Goal: Information Seeking & Learning: Learn about a topic

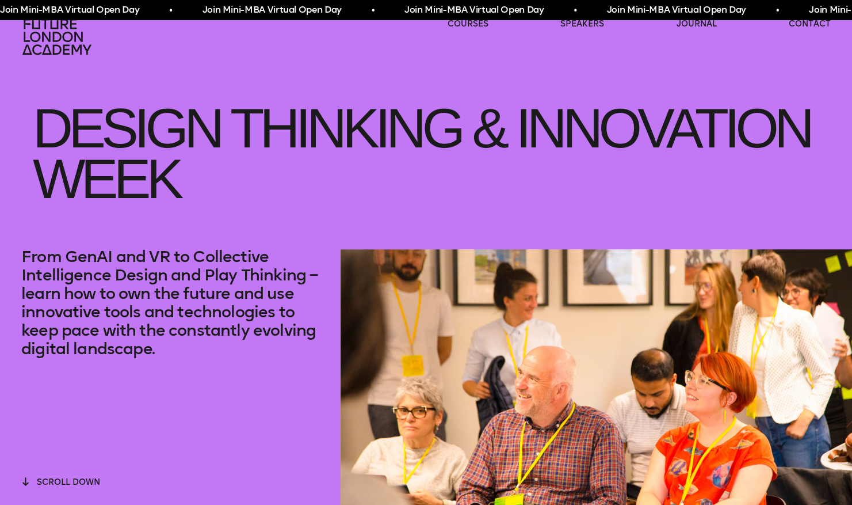
click at [58, 33] on icon at bounding box center [56, 37] width 69 height 36
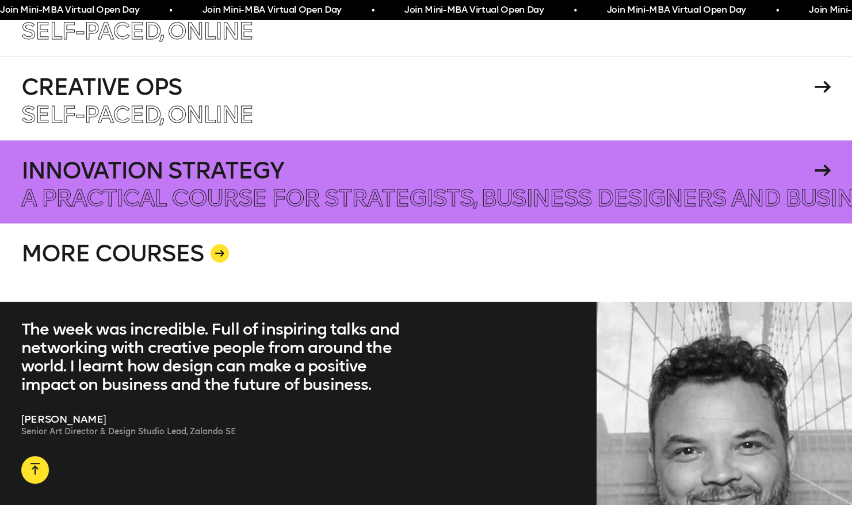
scroll to position [2243, 0]
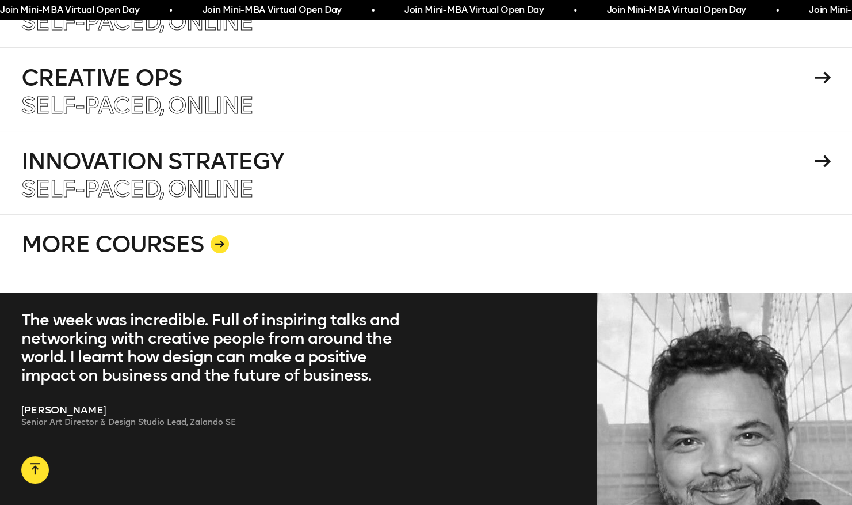
click at [226, 235] on div at bounding box center [220, 244] width 18 height 18
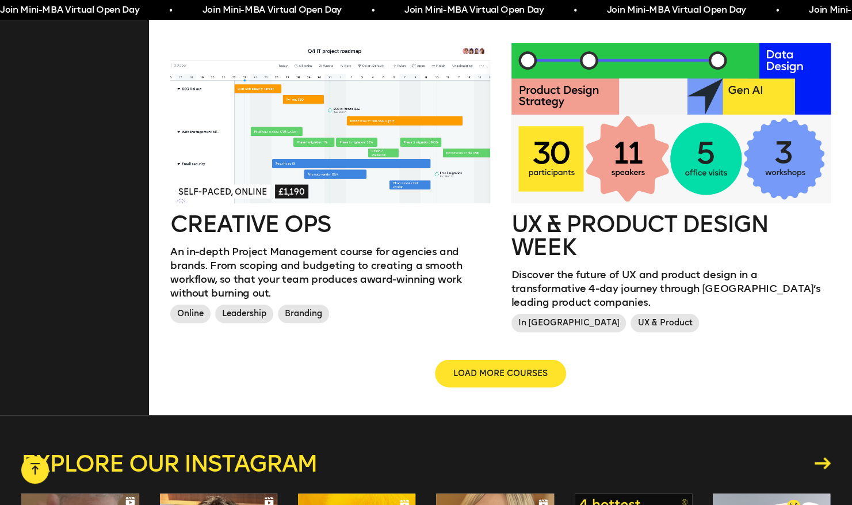
scroll to position [1324, 0]
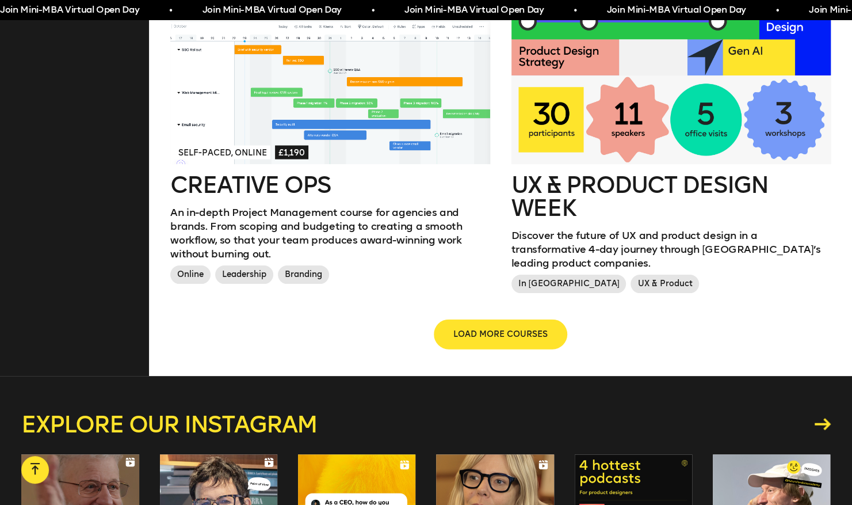
click at [485, 329] on span "LOAD MORE COURSES" at bounding box center [500, 335] width 94 height 12
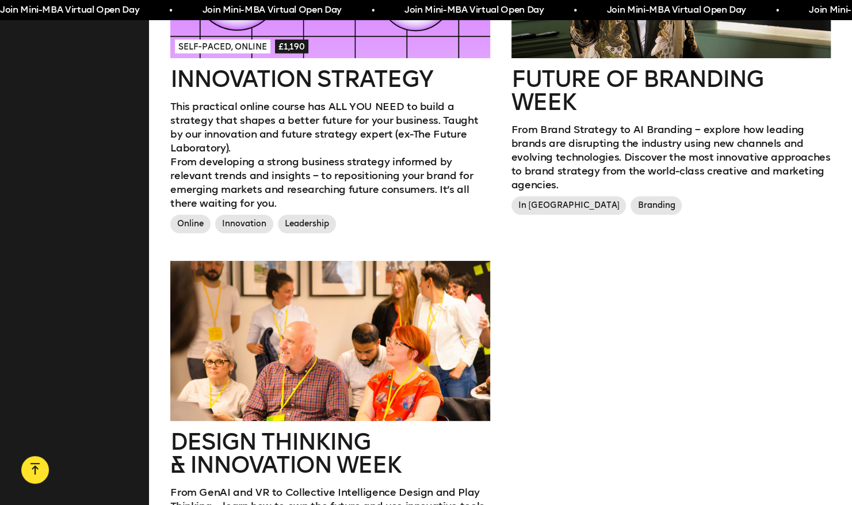
scroll to position [1899, 0]
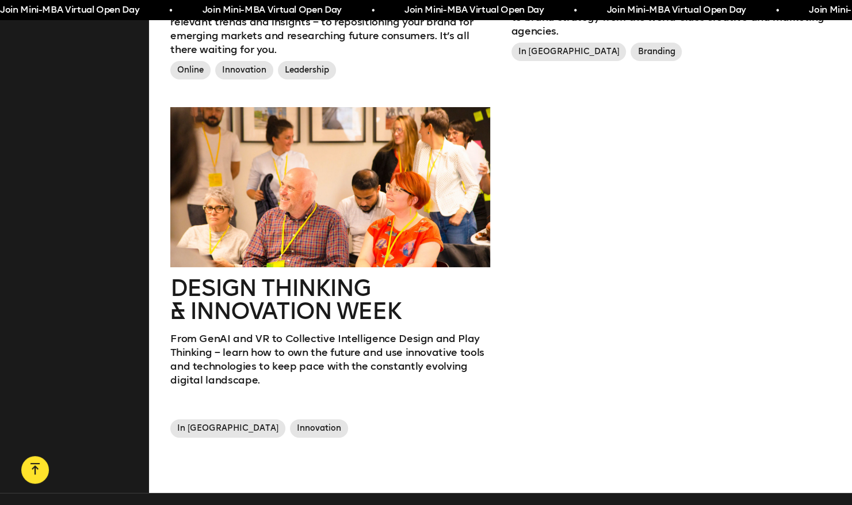
click at [333, 279] on h2 "Design Thinking & innovation Week" at bounding box center [329, 299] width 319 height 46
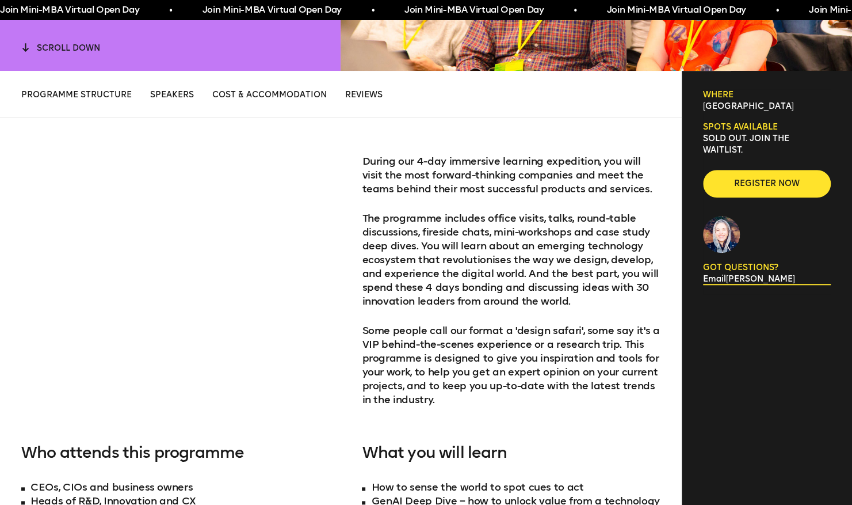
scroll to position [460, 0]
